Goal: Download file/media

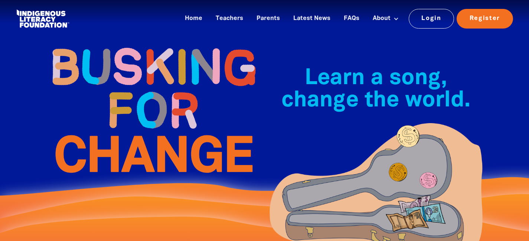
scroll to position [382, 0]
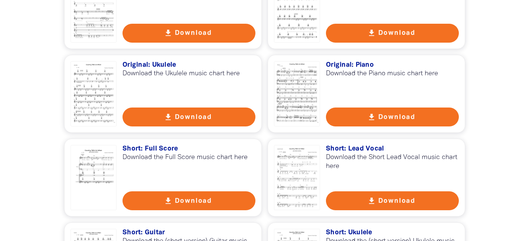
scroll to position [1773, 0]
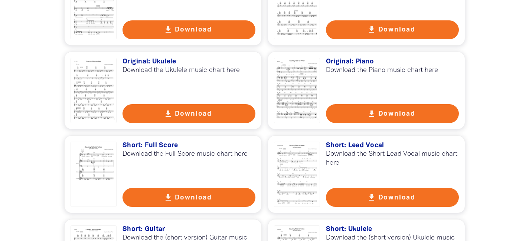
click at [200, 104] on button "get_app Download" at bounding box center [189, 113] width 133 height 19
